Goal: Transaction & Acquisition: Purchase product/service

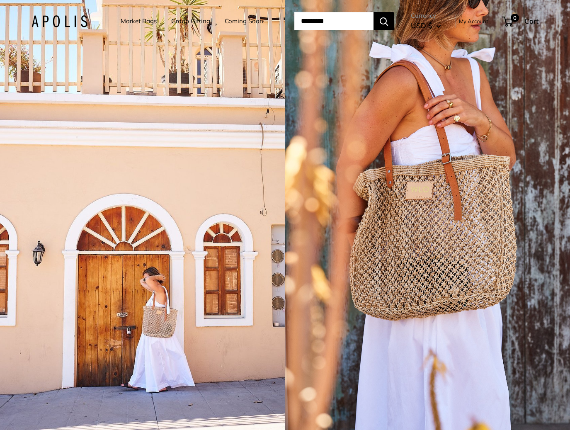
click at [134, 19] on link "Market Bags" at bounding box center [139, 21] width 36 height 12
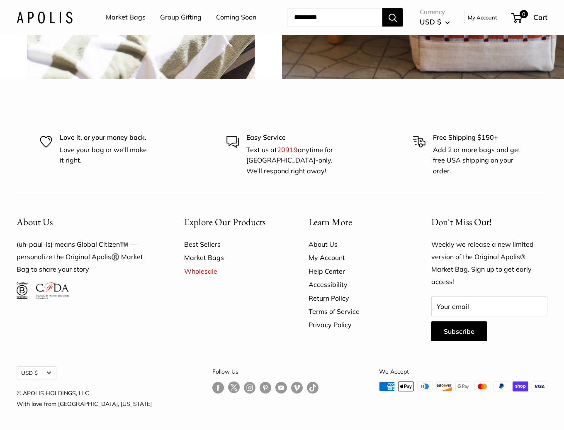
scroll to position [2258, 0]
click at [209, 257] on link "Market Bags" at bounding box center [231, 257] width 95 height 13
